Goal: Register for event/course: Sign up to attend an event or enroll in a course

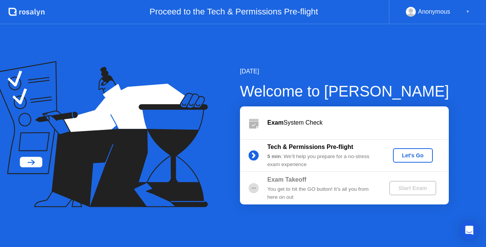
click at [418, 155] on div "Let's Go" at bounding box center [413, 155] width 34 height 6
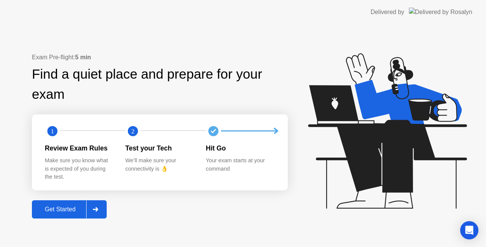
click at [63, 207] on div "Get Started" at bounding box center [60, 209] width 52 height 7
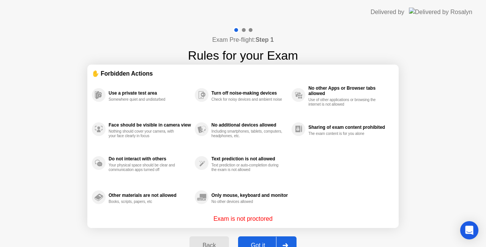
click at [264, 242] on div "Got it" at bounding box center [258, 245] width 36 height 7
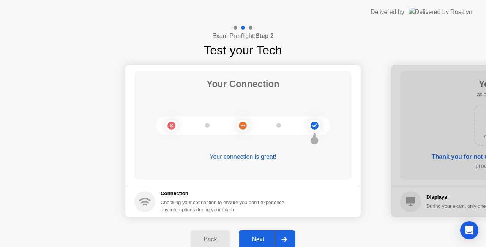
click at [287, 224] on div "Back Next" at bounding box center [243, 238] width 486 height 33
click at [241, 123] on circle at bounding box center [243, 125] width 8 height 8
click at [165, 201] on div "Checking your connection to ensure you don’t experience any interuptions during…" at bounding box center [224, 205] width 128 height 14
click at [256, 239] on div "Next" at bounding box center [258, 239] width 34 height 7
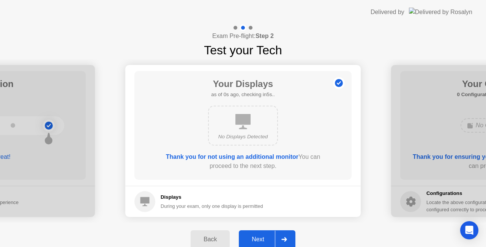
click at [256, 239] on div "Next" at bounding box center [258, 239] width 34 height 7
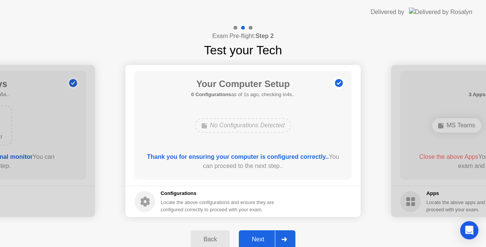
click at [218, 236] on div "Back" at bounding box center [210, 239] width 35 height 7
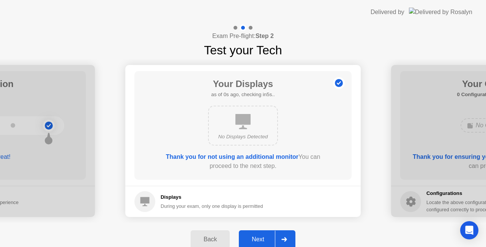
click at [264, 233] on button "Next" at bounding box center [267, 239] width 57 height 18
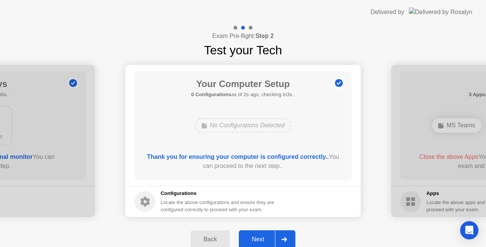
click at [264, 233] on button "Next" at bounding box center [267, 239] width 57 height 18
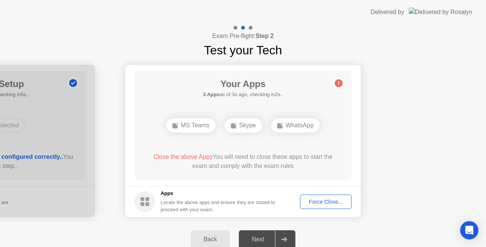
click at [328, 196] on button "Force Close..." at bounding box center [326, 201] width 52 height 14
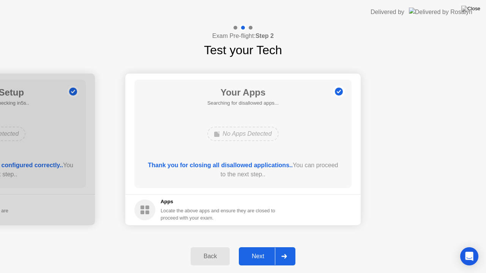
click at [253, 246] on div "Next" at bounding box center [258, 256] width 34 height 7
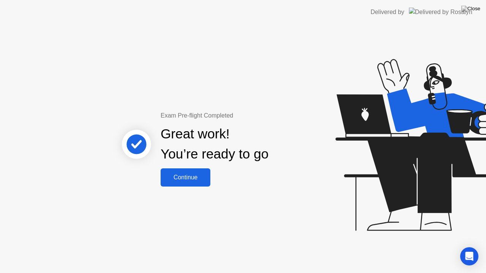
click at [193, 179] on div "Continue" at bounding box center [185, 177] width 45 height 7
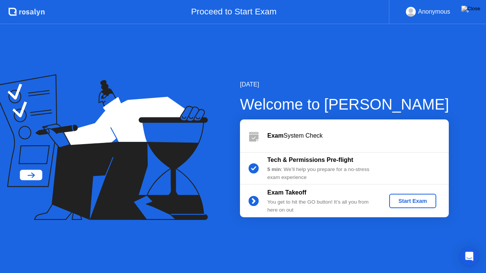
click at [415, 200] on div "Start Exam" at bounding box center [412, 201] width 41 height 6
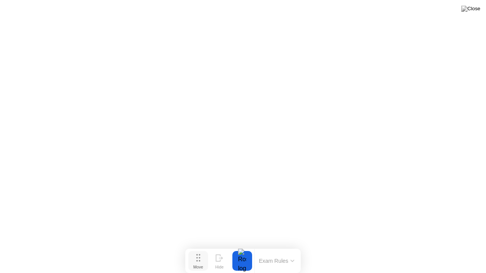
click at [196, 246] on icon at bounding box center [198, 258] width 4 height 8
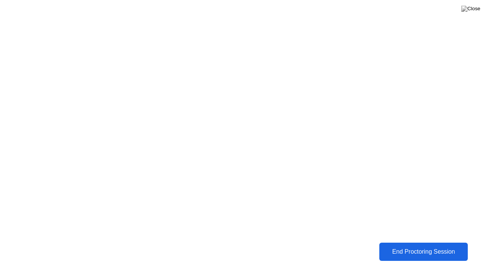
click at [381, 246] on div "End Proctoring Session" at bounding box center [423, 251] width 84 height 7
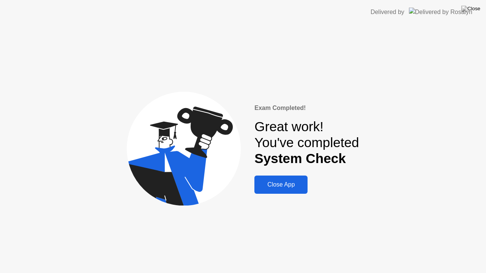
click at [288, 186] on div "Close App" at bounding box center [280, 184] width 49 height 7
